Goal: Information Seeking & Learning: Learn about a topic

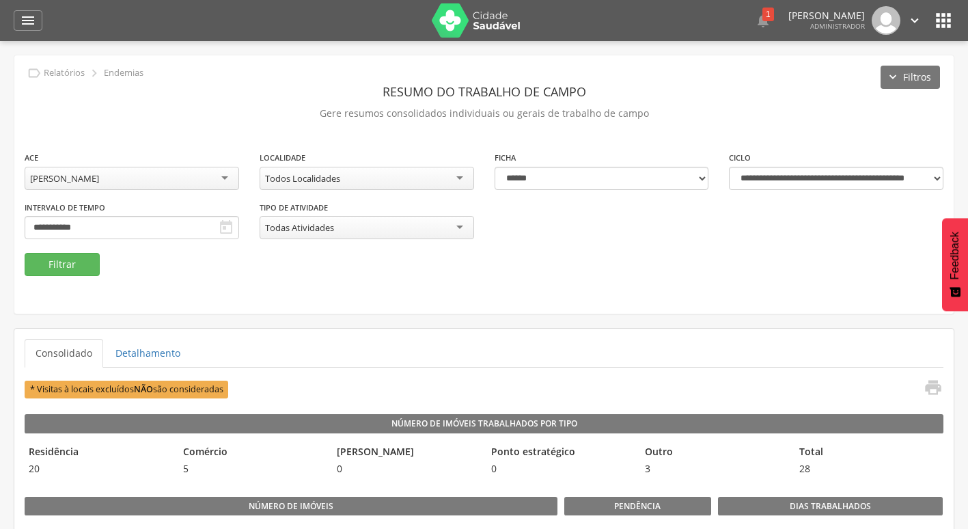
select select "**********"
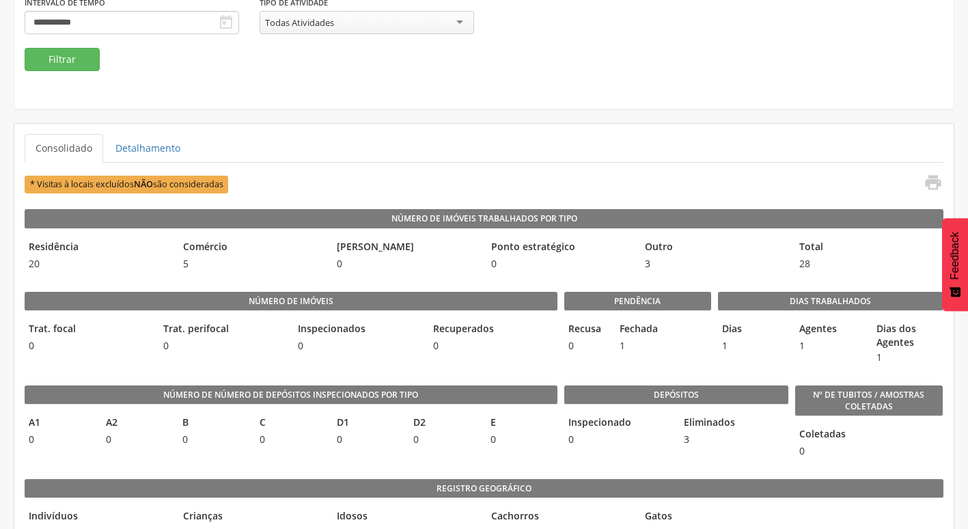
scroll to position [205, 0]
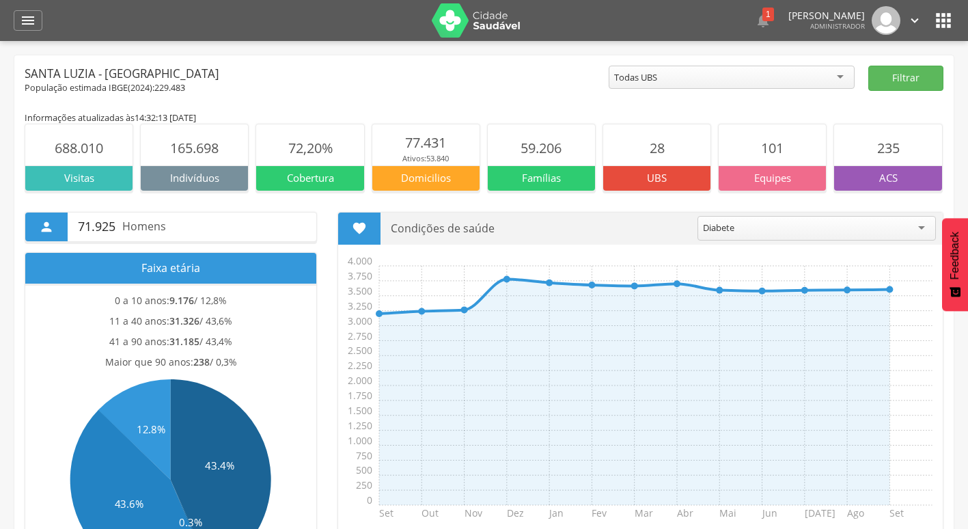
click at [57, 36] on div at bounding box center [238, 20] width 365 height 41
click at [36, 16] on icon "" at bounding box center [28, 20] width 16 height 16
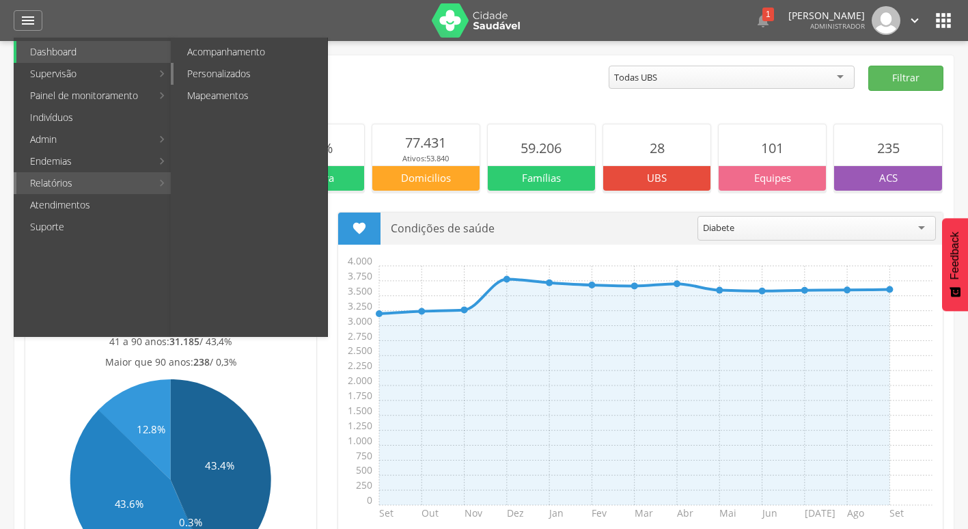
click at [278, 68] on link "Personalizados" at bounding box center [250, 74] width 154 height 22
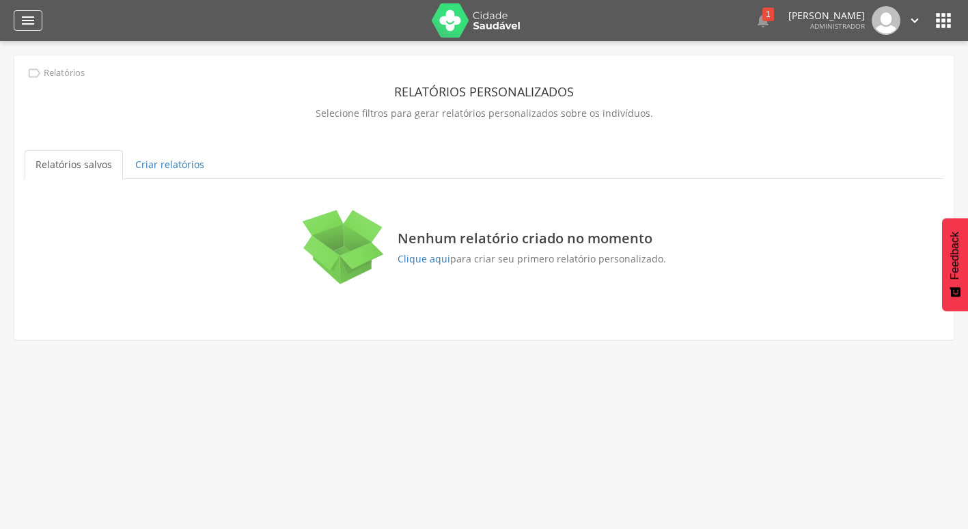
click at [23, 22] on icon "" at bounding box center [28, 20] width 16 height 16
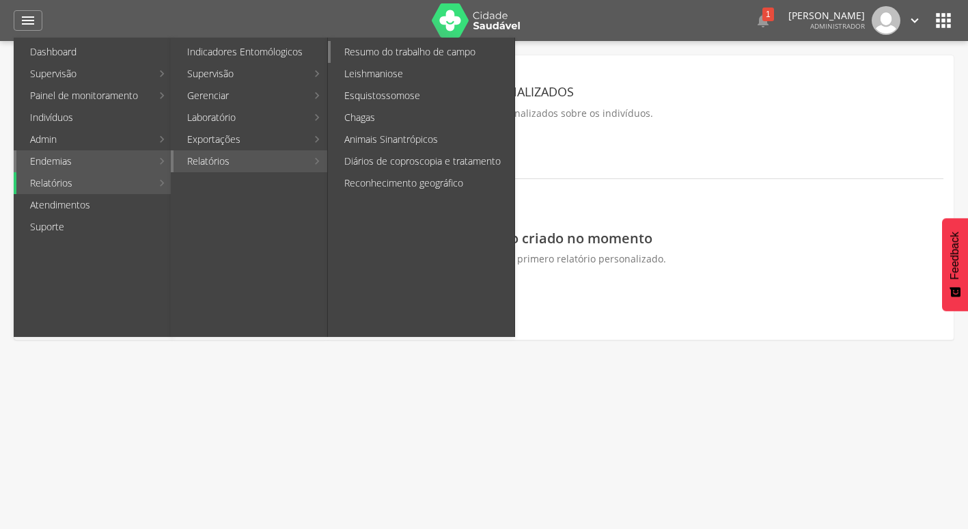
click at [464, 53] on link "Resumo do trabalho de campo" at bounding box center [423, 52] width 184 height 22
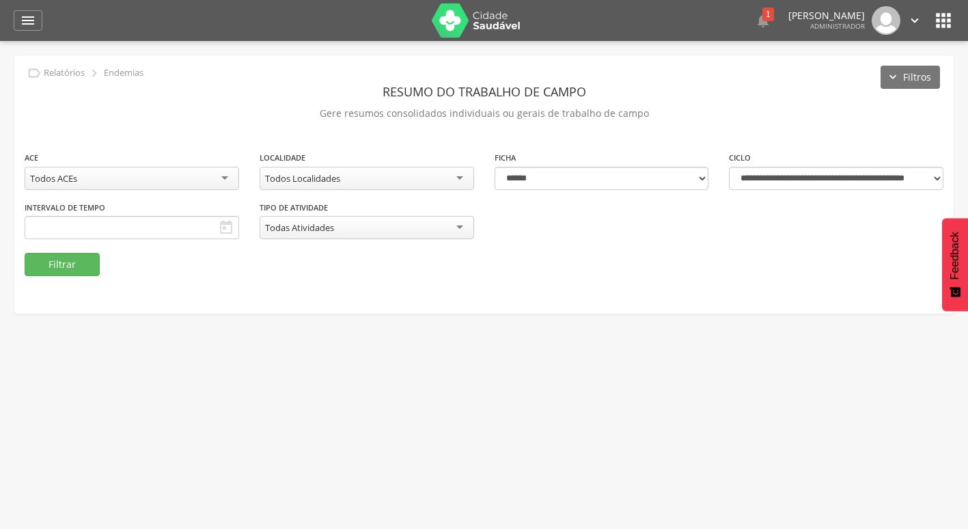
click at [139, 173] on div "Todos ACEs" at bounding box center [132, 178] width 214 height 23
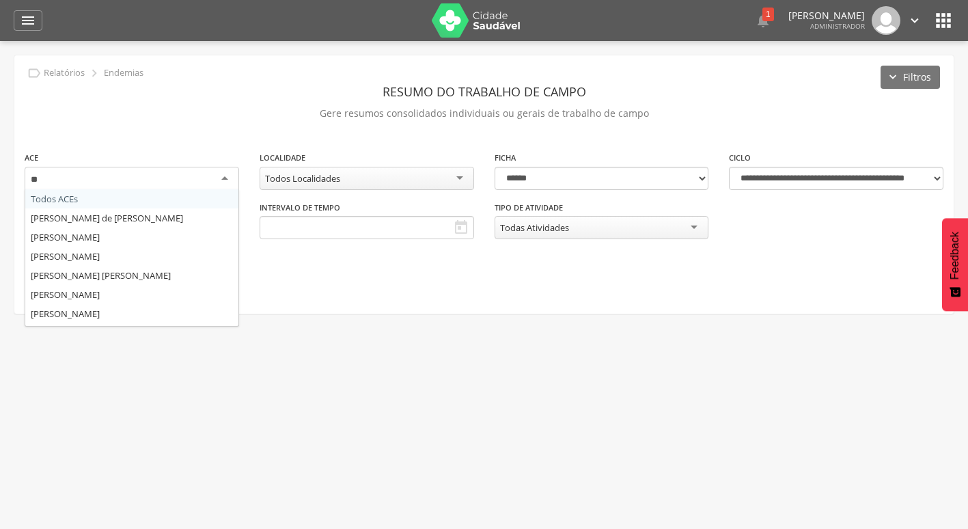
type input "***"
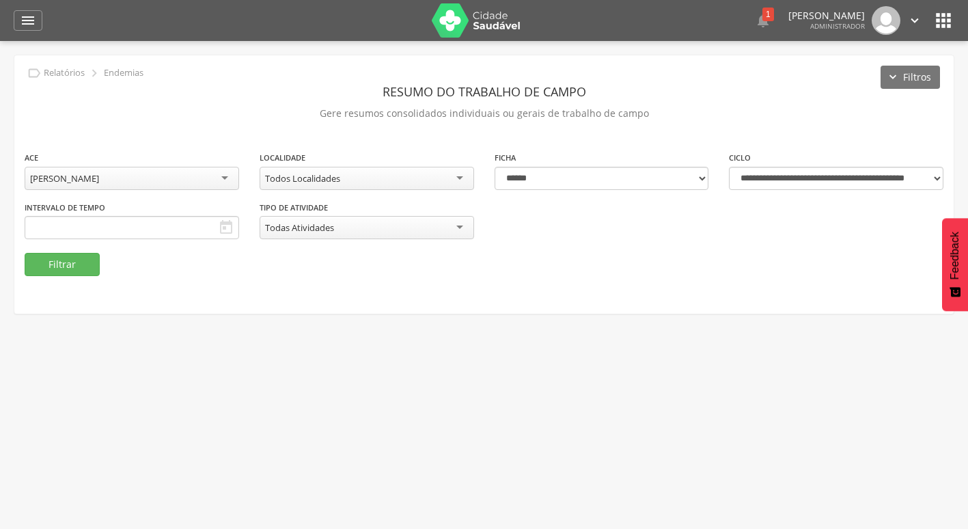
click at [763, 195] on div "**********" at bounding box center [835, 175] width 235 height 50
click at [768, 175] on select "**********" at bounding box center [836, 178] width 214 height 23
select select "**********"
click at [729, 167] on select "**********" at bounding box center [836, 178] width 214 height 23
type input "**********"
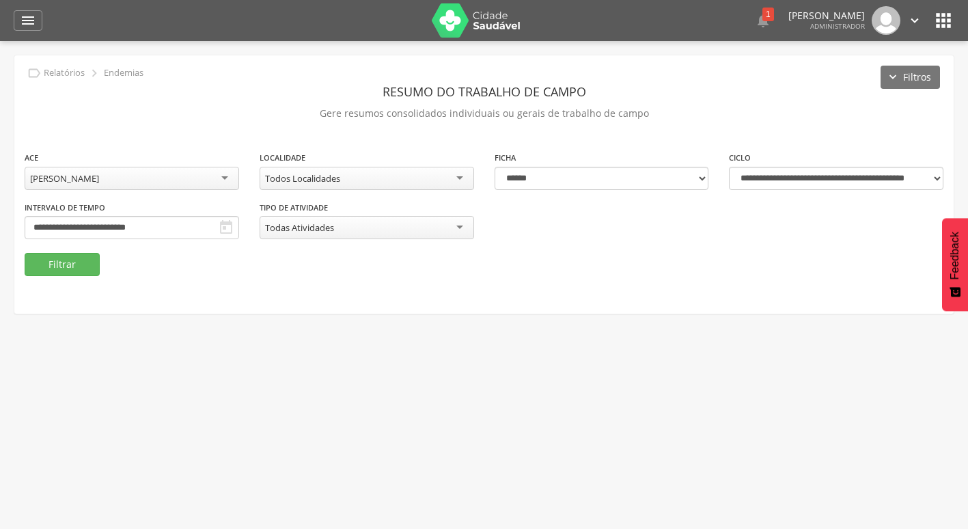
click at [223, 225] on icon "" at bounding box center [226, 227] width 16 height 16
click at [347, 167] on div "Todos Localidades" at bounding box center [366, 178] width 214 height 23
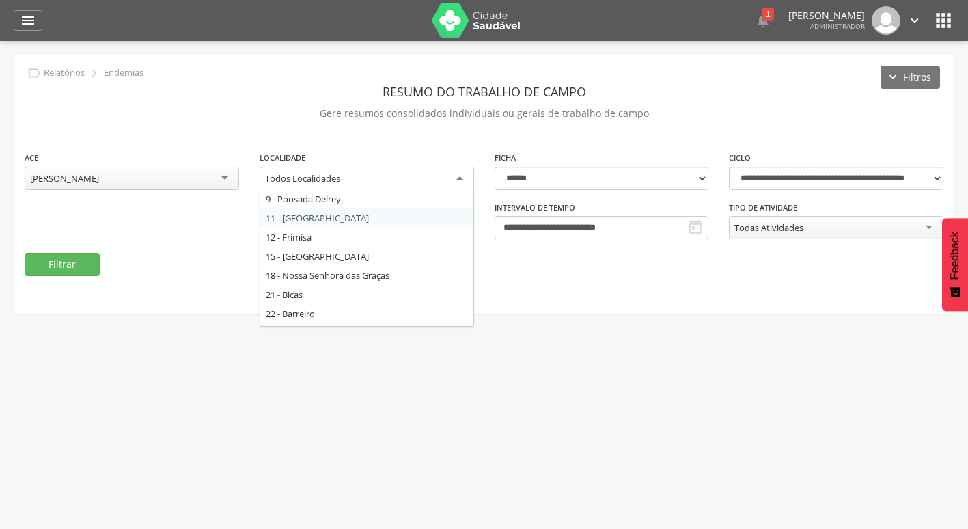
scroll to position [137, 0]
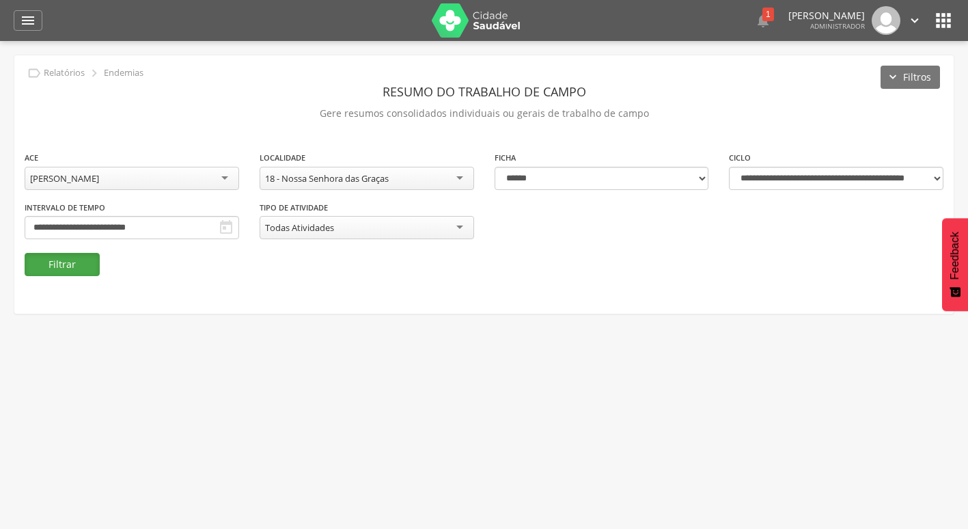
click at [59, 265] on button "Filtrar" at bounding box center [62, 264] width 75 height 23
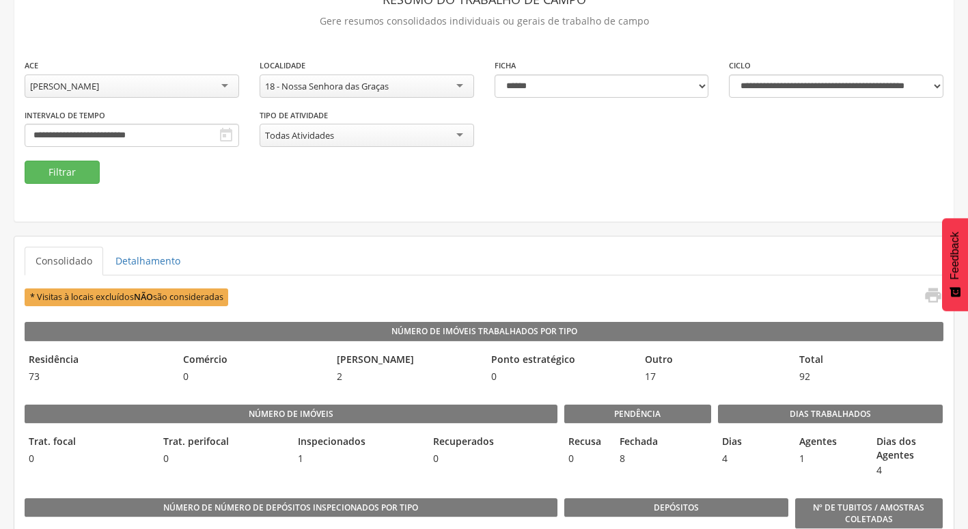
scroll to position [68, 0]
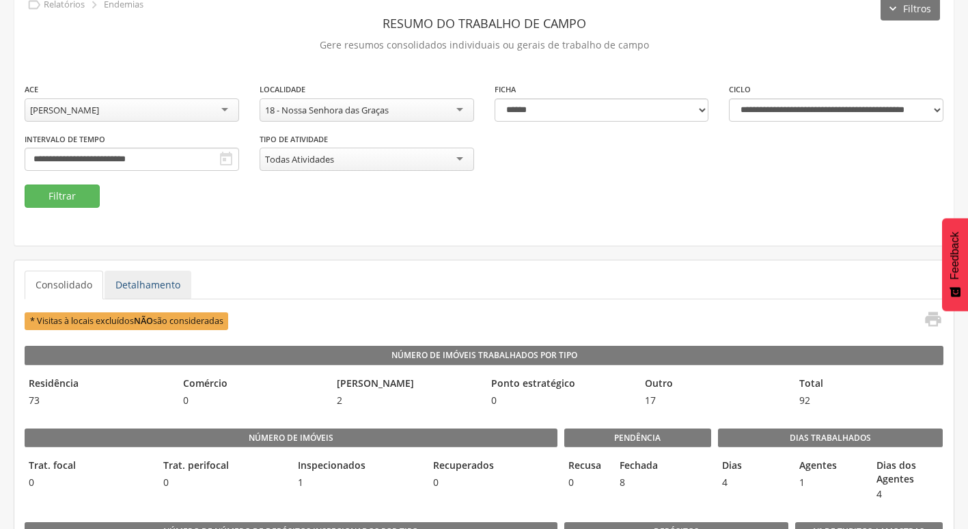
click at [152, 278] on link "Detalhamento" at bounding box center [147, 284] width 87 height 29
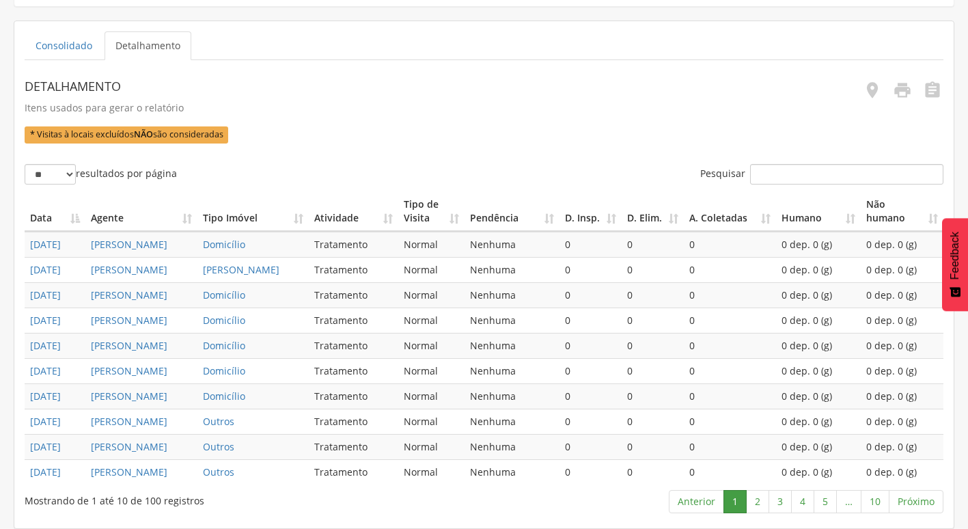
scroll to position [580, 0]
click at [776, 501] on link "3" at bounding box center [779, 501] width 23 height 23
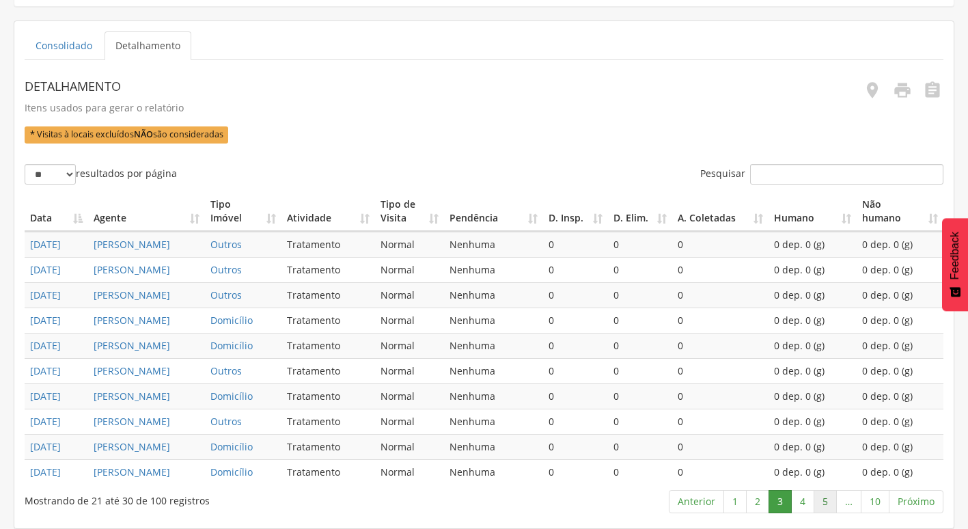
click at [815, 501] on link "5" at bounding box center [824, 501] width 23 height 23
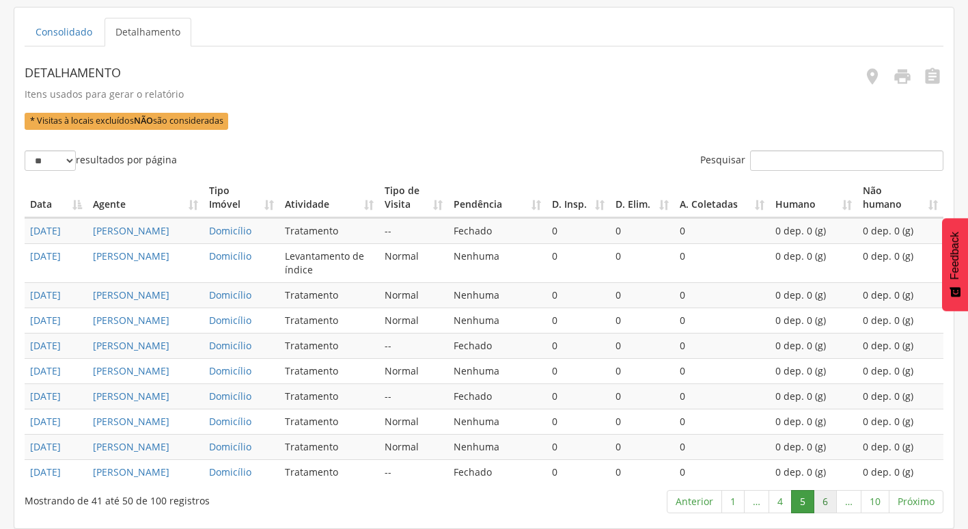
click at [827, 501] on link "6" at bounding box center [824, 501] width 23 height 23
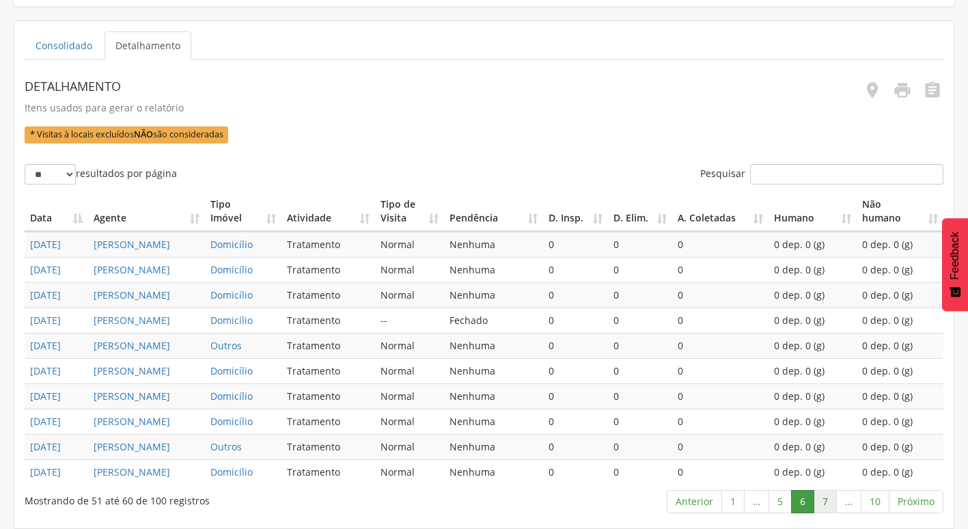
click at [831, 502] on link "7" at bounding box center [824, 501] width 23 height 23
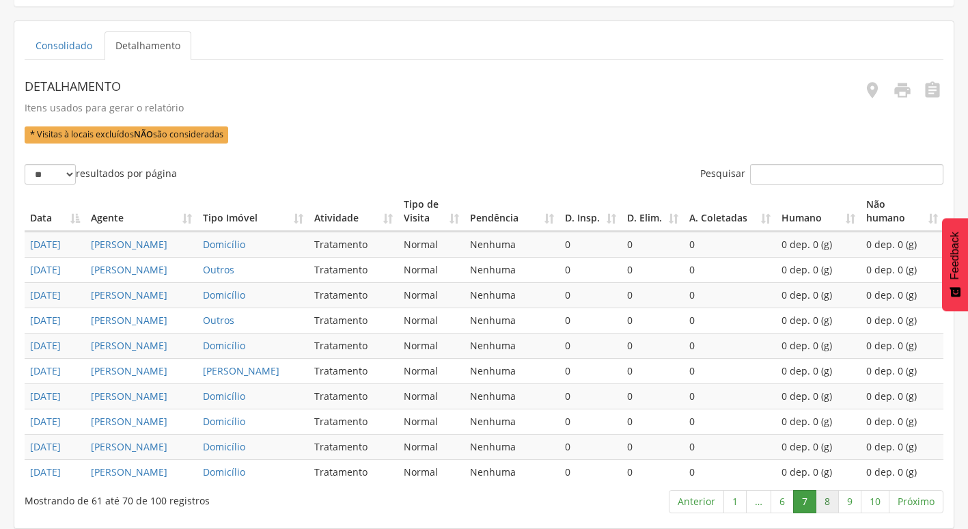
click at [834, 502] on link "8" at bounding box center [826, 501] width 23 height 23
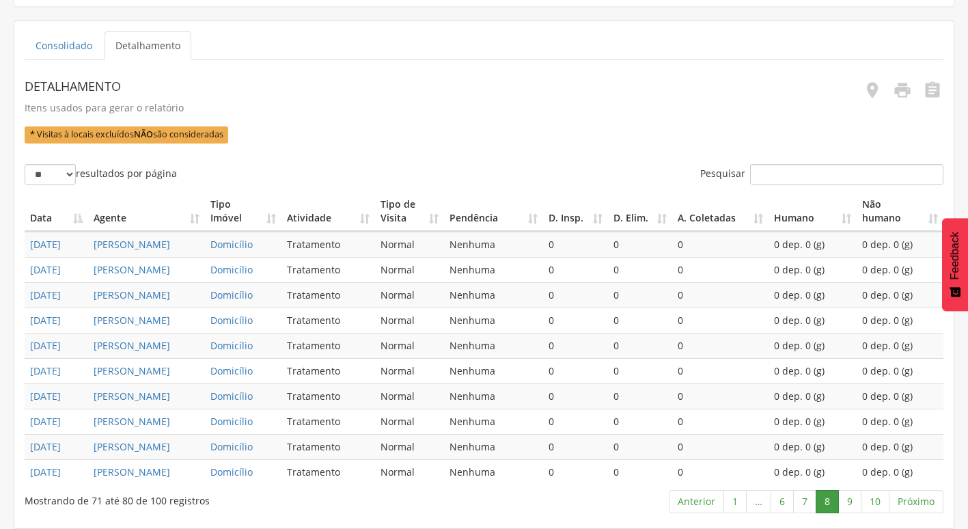
click at [834, 502] on link "8" at bounding box center [826, 501] width 23 height 23
click at [846, 503] on link "9" at bounding box center [849, 501] width 23 height 23
click at [865, 504] on link "10" at bounding box center [874, 501] width 29 height 23
click at [739, 496] on link "1" at bounding box center [734, 501] width 23 height 23
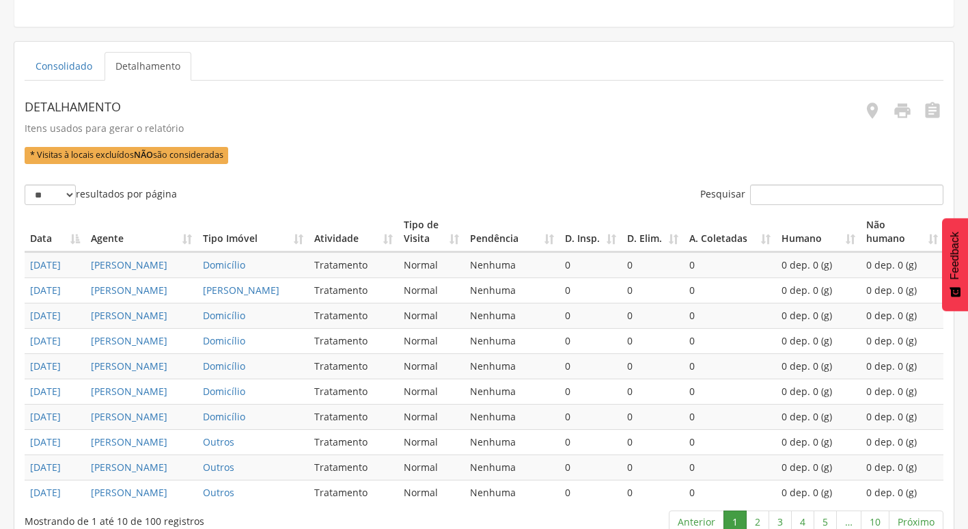
scroll to position [307, 0]
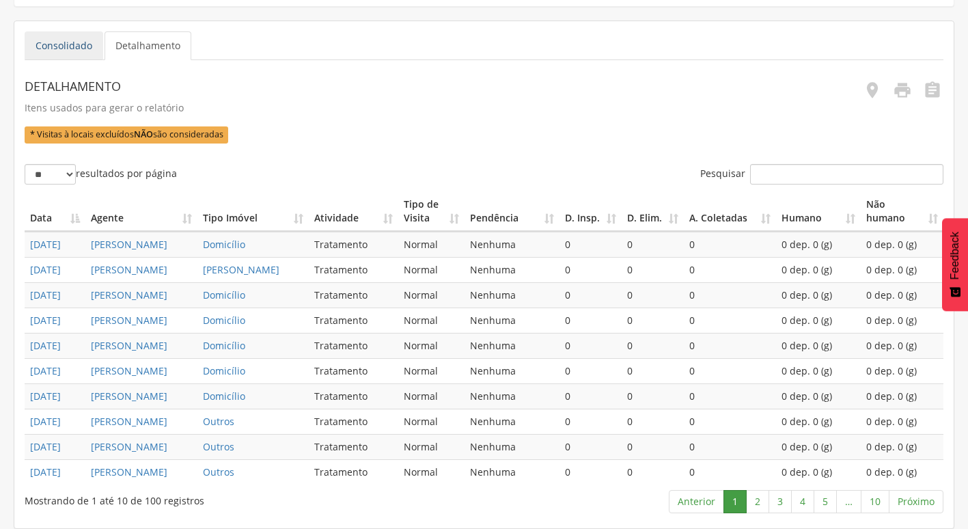
click at [78, 46] on link "Consolidado" at bounding box center [64, 45] width 79 height 29
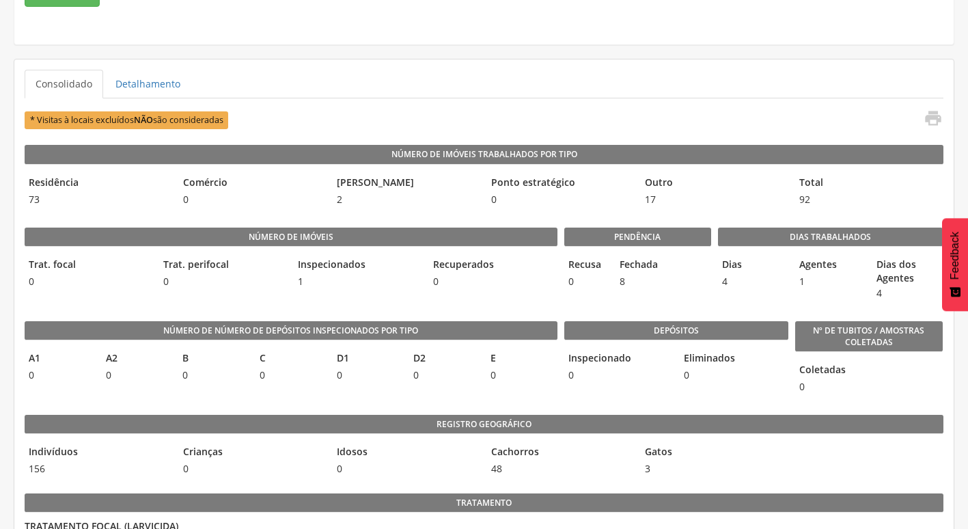
scroll to position [137, 0]
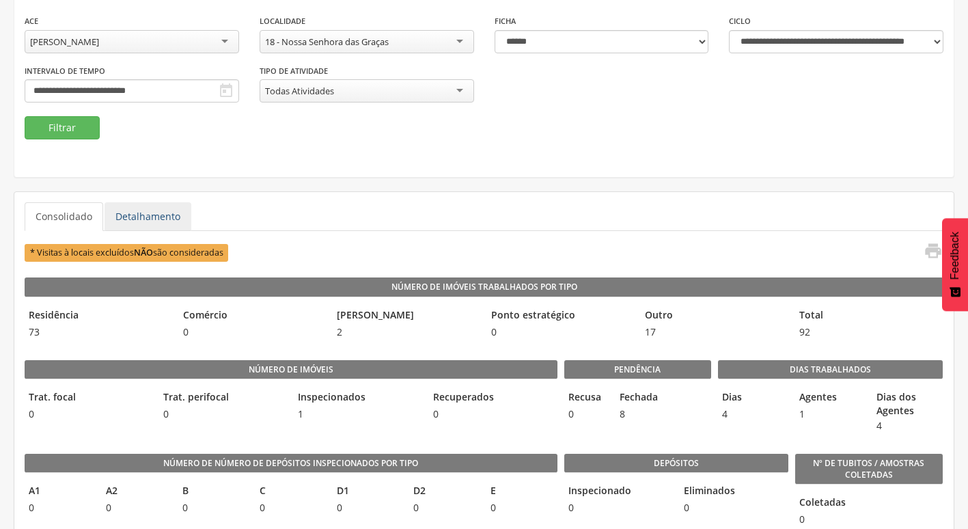
click at [147, 218] on link "Detalhamento" at bounding box center [147, 216] width 87 height 29
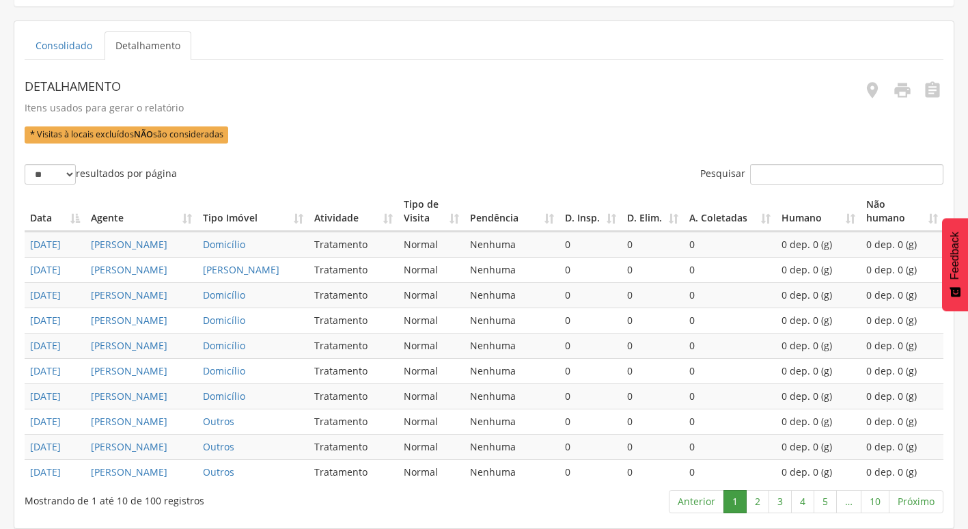
scroll to position [580, 0]
click at [884, 499] on link "10" at bounding box center [874, 501] width 29 height 23
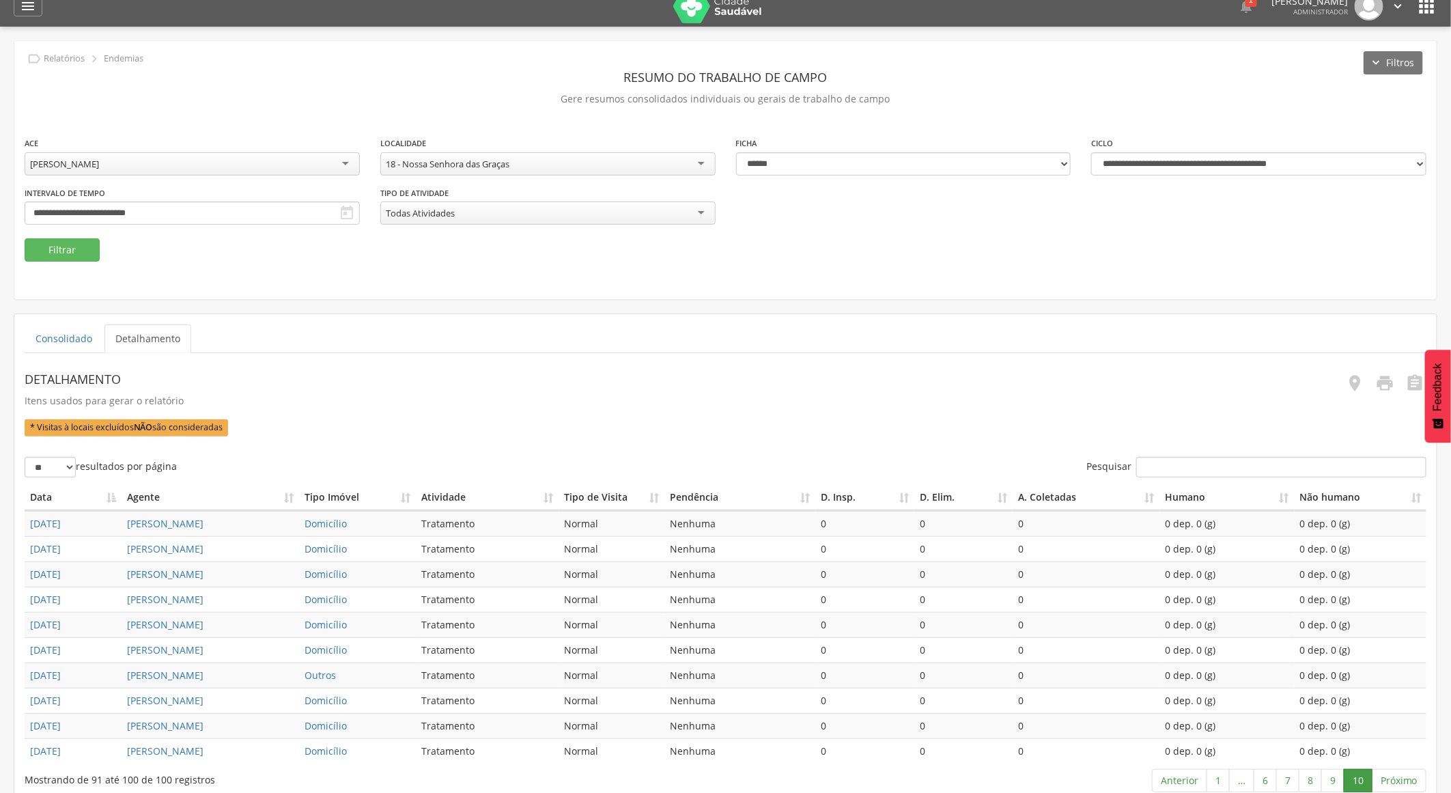
scroll to position [0, 0]
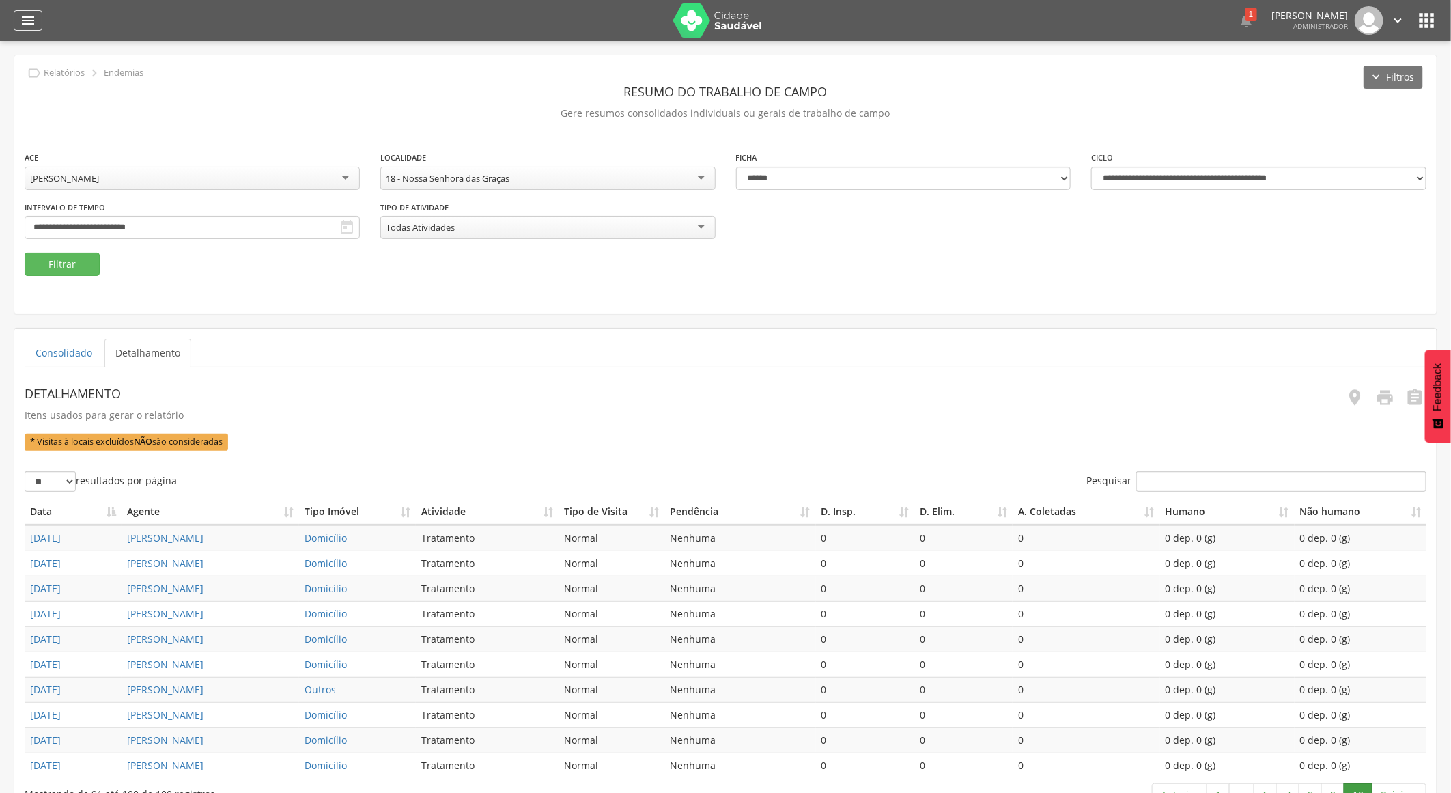
click at [23, 19] on icon "" at bounding box center [28, 20] width 16 height 16
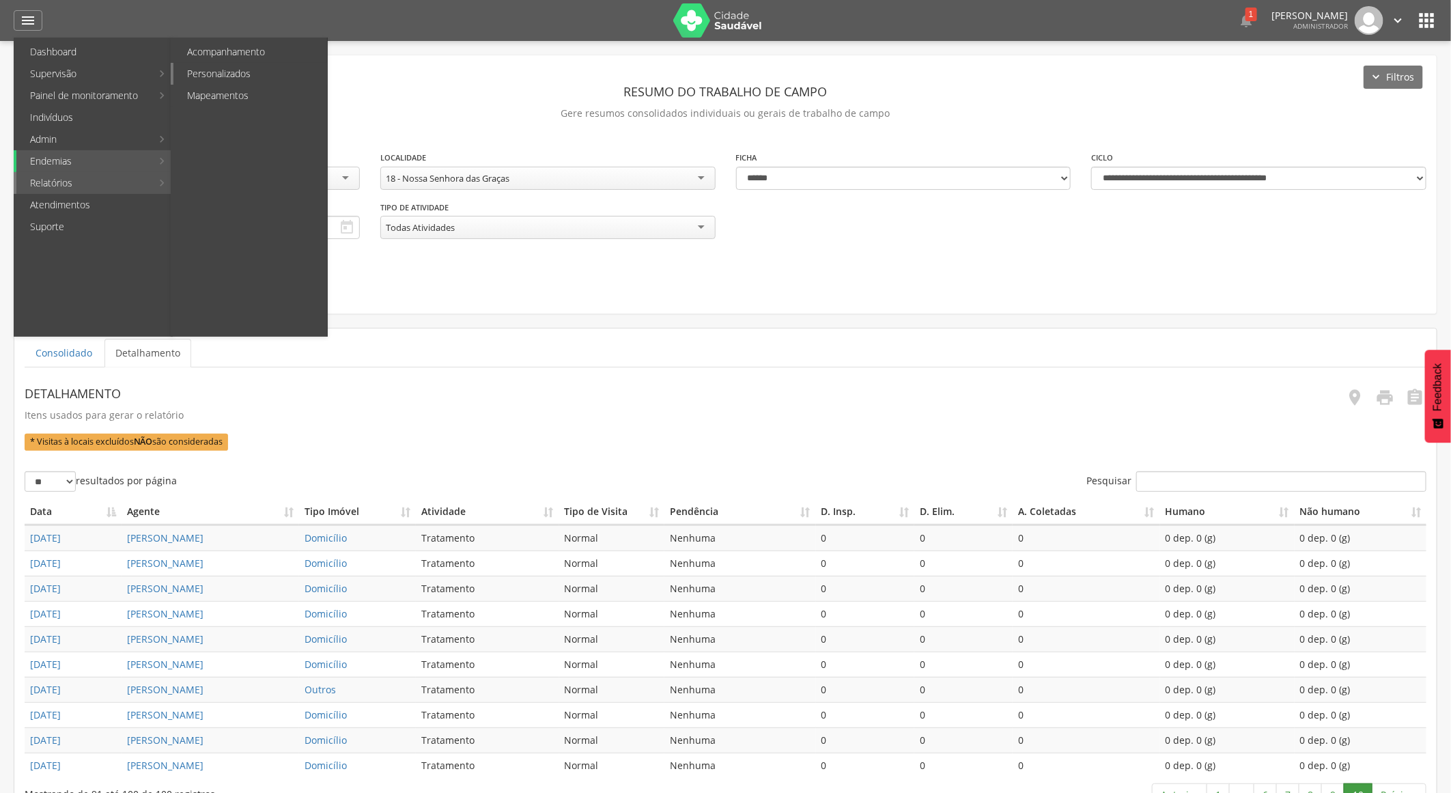
click at [265, 79] on link "Personalizados" at bounding box center [250, 74] width 154 height 22
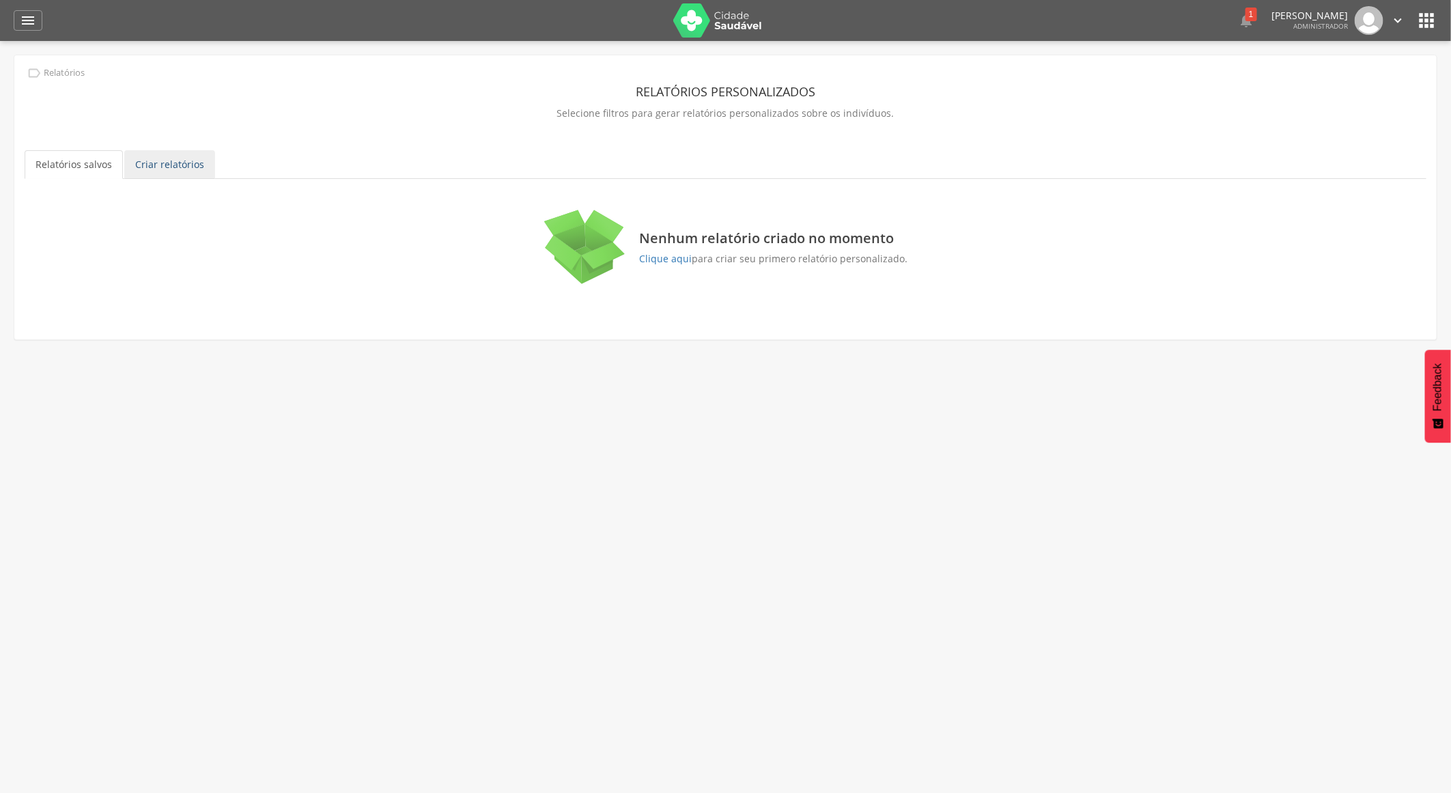
click at [162, 166] on link "Criar relatórios" at bounding box center [169, 164] width 91 height 29
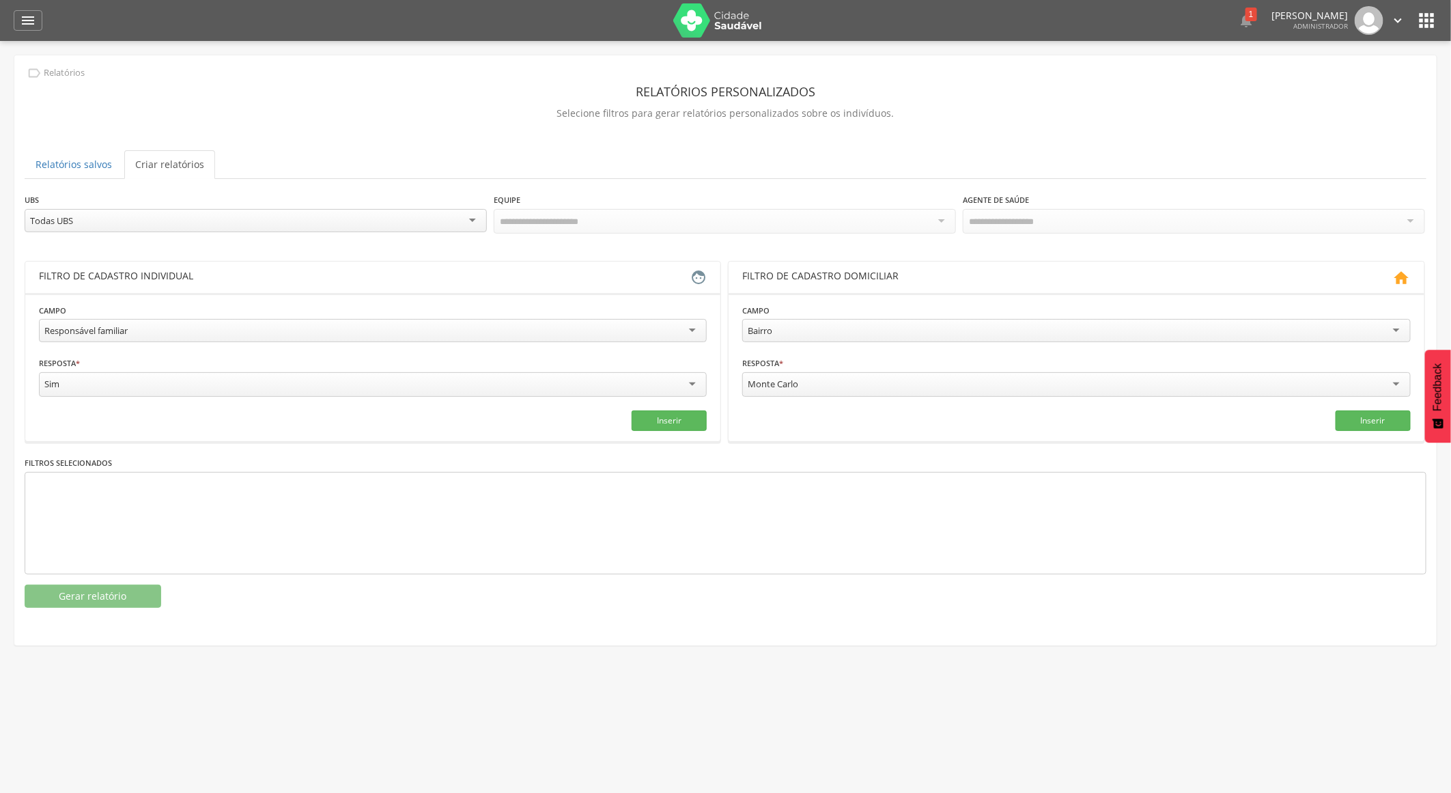
click at [64, 335] on div "Responsável familiar" at bounding box center [85, 330] width 83 height 12
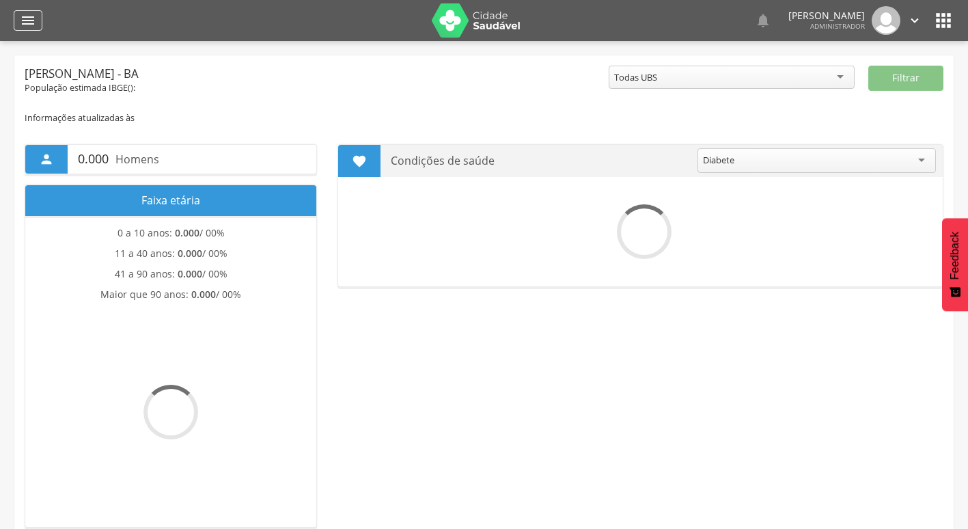
click at [23, 14] on icon "" at bounding box center [28, 20] width 16 height 16
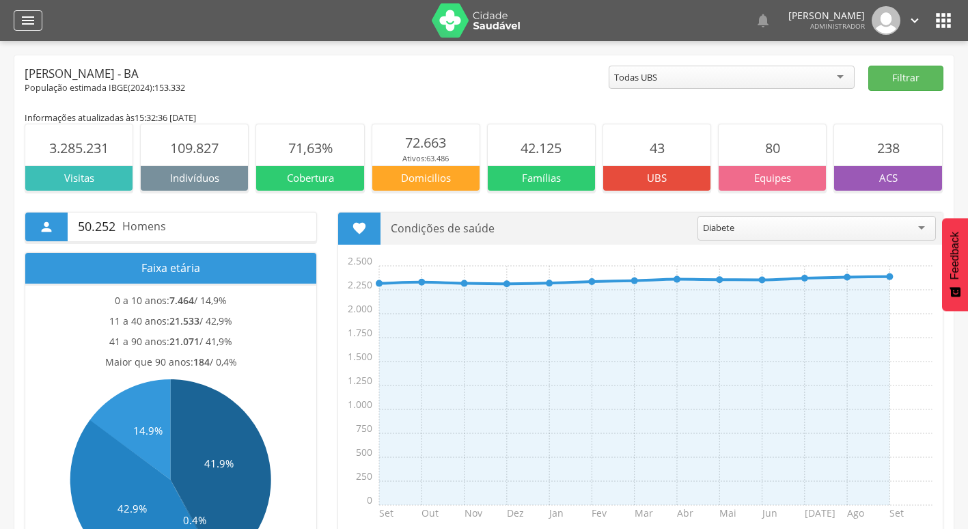
click at [25, 26] on icon "" at bounding box center [28, 20] width 16 height 16
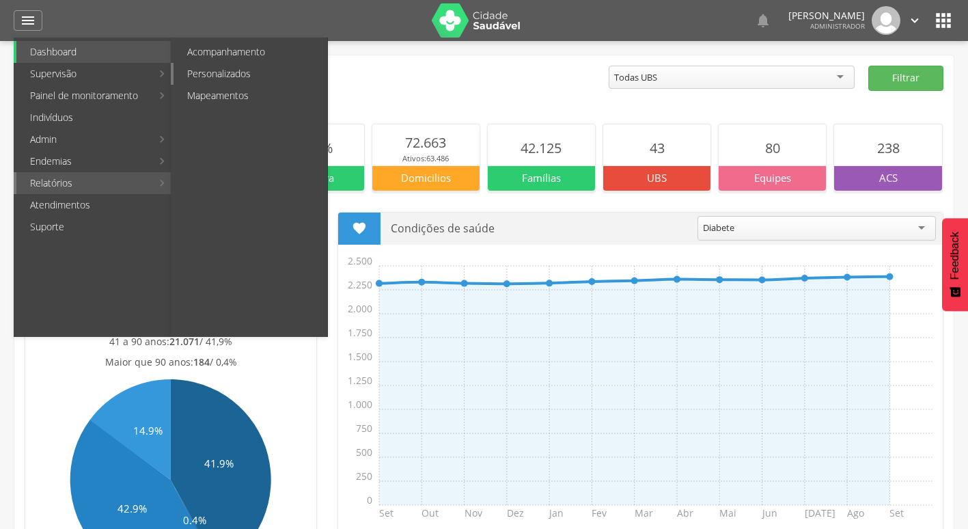
click at [284, 75] on link "Personalizados" at bounding box center [250, 74] width 154 height 22
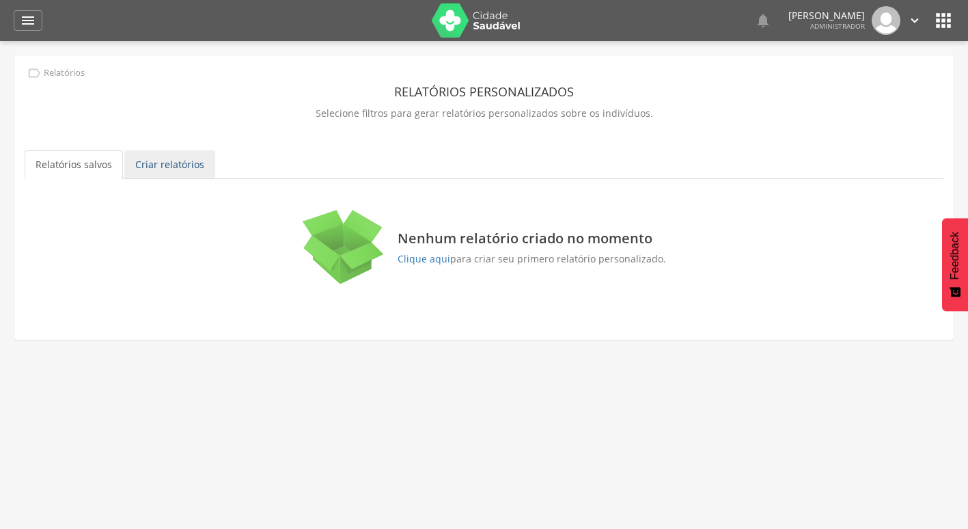
click at [190, 160] on link "Criar relatórios" at bounding box center [169, 164] width 91 height 29
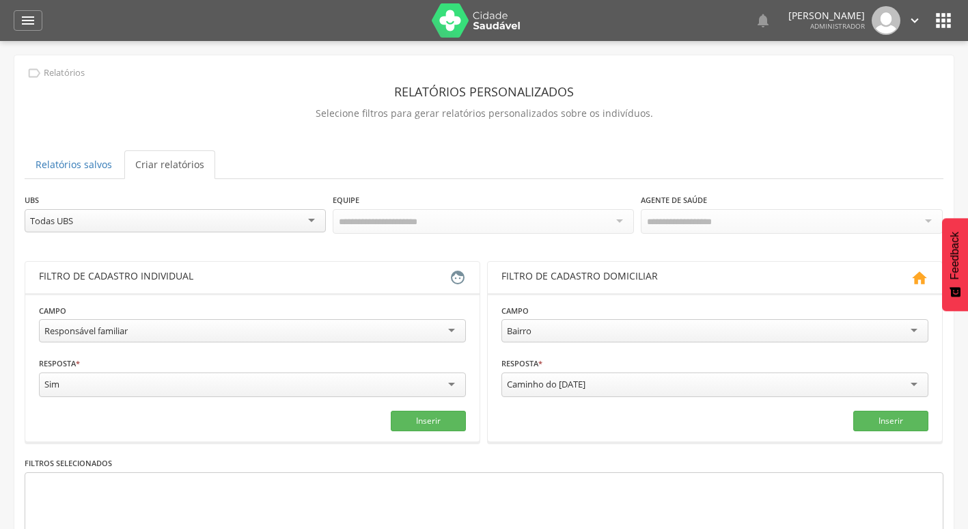
click at [937, 26] on icon "" at bounding box center [943, 21] width 22 height 22
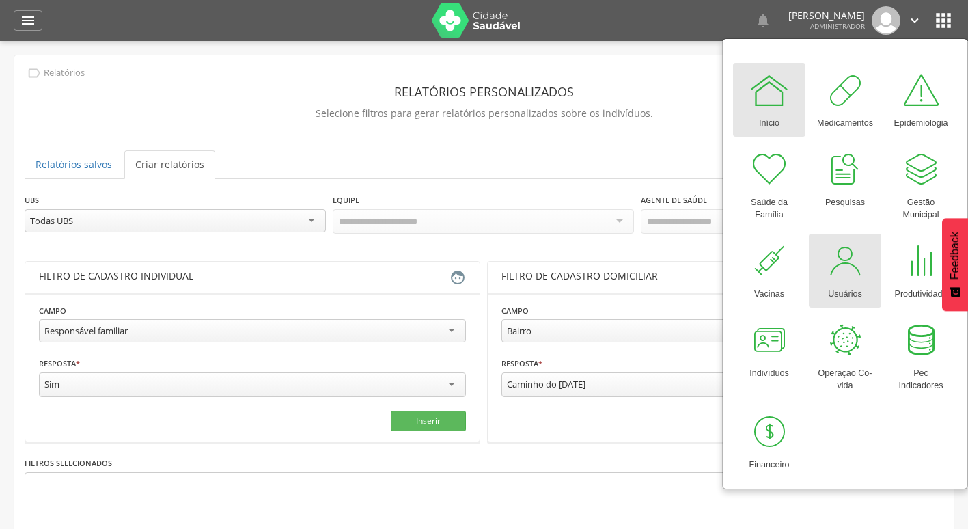
click at [847, 270] on div at bounding box center [844, 260] width 41 height 41
